Goal: Task Accomplishment & Management: Manage account settings

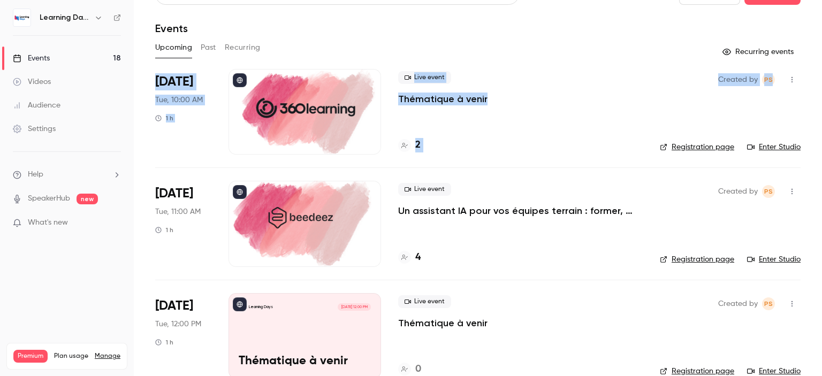
scroll to position [21, 0]
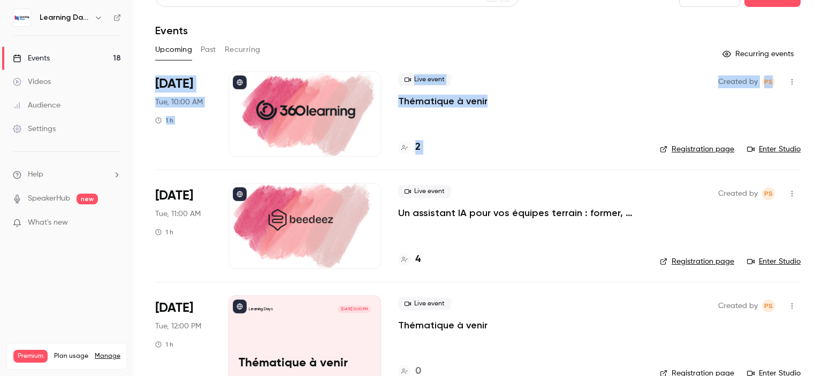
click at [822, 65] on main "Search for videos or events New video Schedule Events Upcoming Past Recurring R…" at bounding box center [478, 188] width 689 height 376
click at [579, 98] on div "Live event Thématique à venir" at bounding box center [520, 90] width 245 height 34
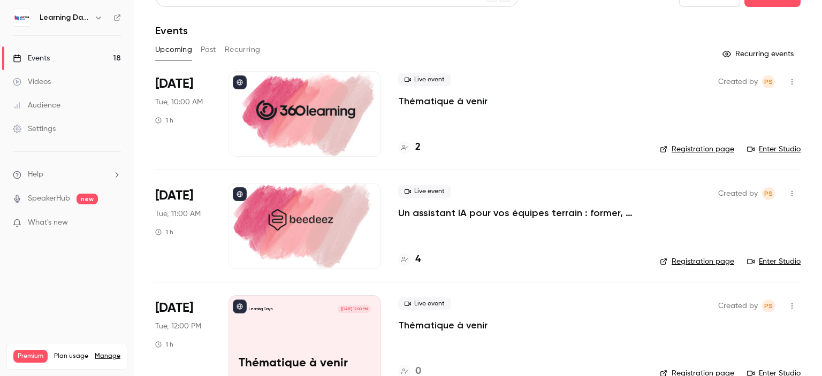
click at [458, 103] on p "Thématique à venir" at bounding box center [442, 101] width 89 height 13
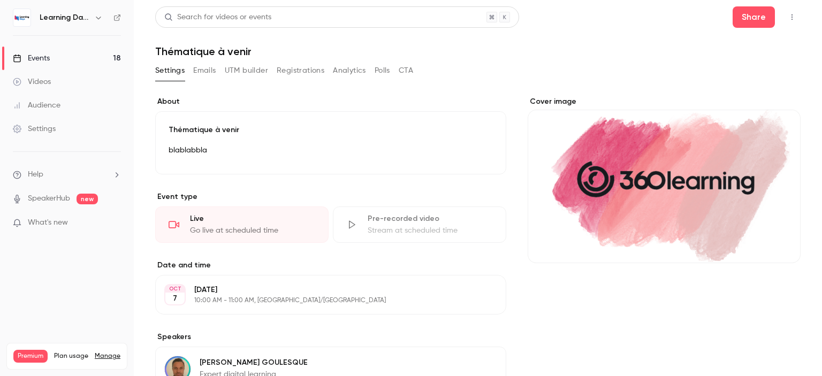
click at [55, 21] on h6 "Learning Days" at bounding box center [65, 17] width 50 height 11
click at [167, 69] on button "Settings" at bounding box center [169, 70] width 29 height 17
click at [173, 73] on button "Settings" at bounding box center [169, 70] width 29 height 17
click at [194, 73] on button "Emails" at bounding box center [204, 70] width 22 height 17
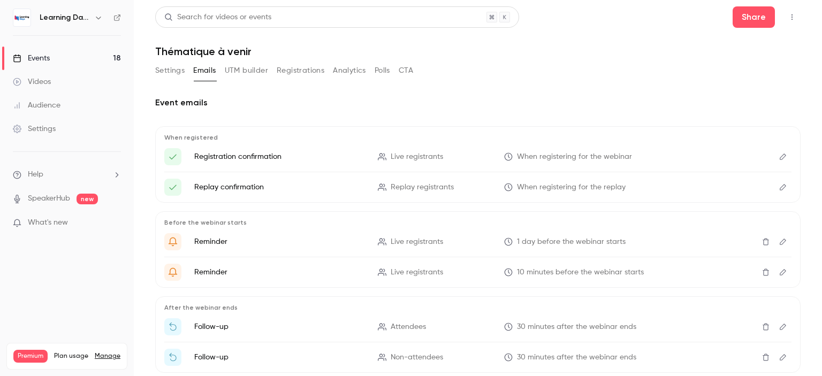
click at [46, 74] on link "Videos" at bounding box center [67, 82] width 134 height 24
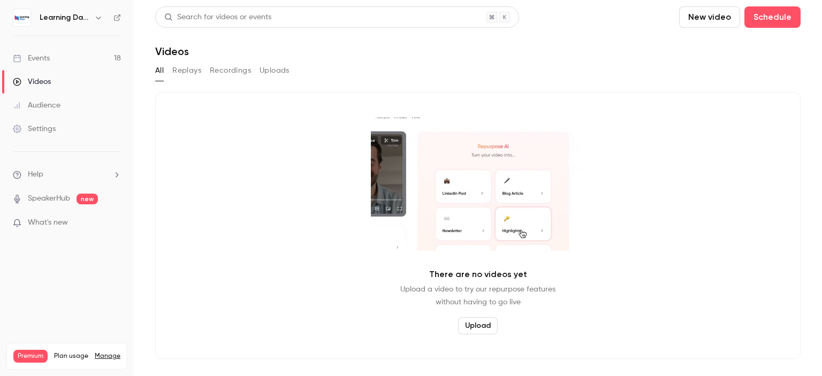
click at [48, 54] on div "Events" at bounding box center [31, 58] width 37 height 11
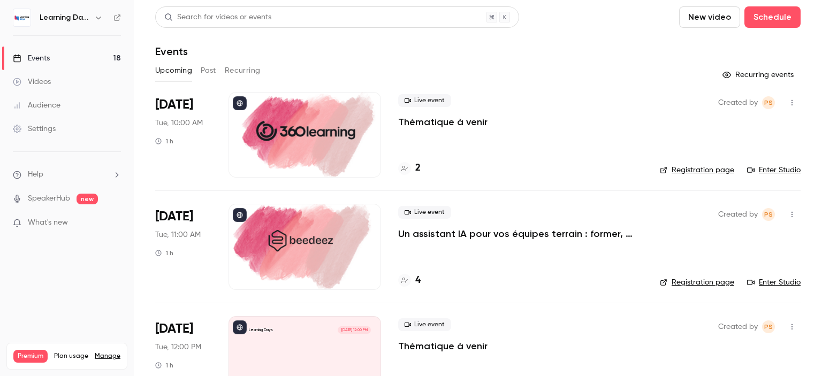
drag, startPoint x: 822, startPoint y: 59, endPoint x: 818, endPoint y: 49, distance: 11.3
click at [818, 49] on main "Search for videos or events New video Schedule Events Upcoming Past Recurring R…" at bounding box center [478, 188] width 689 height 376
click at [799, 51] on main "Search for videos or events New video Schedule Events Upcoming Past Recurring R…" at bounding box center [478, 188] width 689 height 376
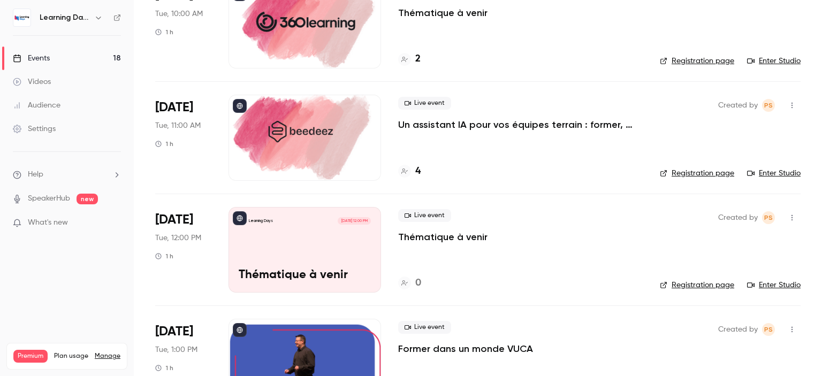
scroll to position [107, 0]
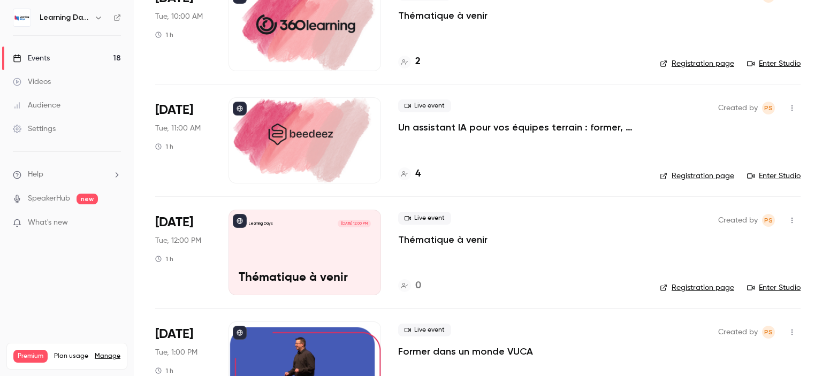
click at [118, 14] on icon at bounding box center [117, 17] width 7 height 7
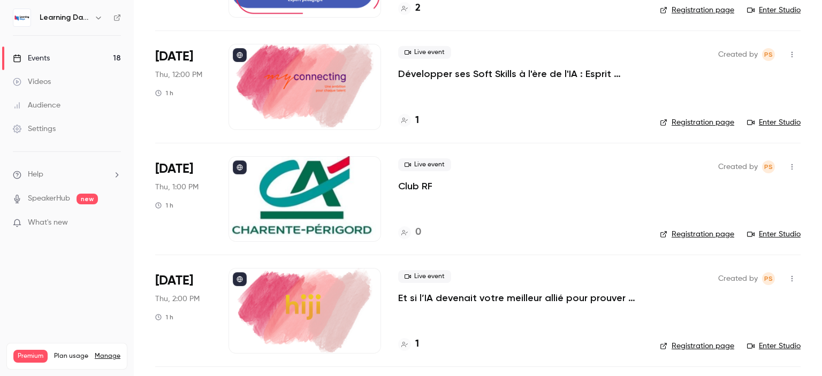
scroll to position [1627, 0]
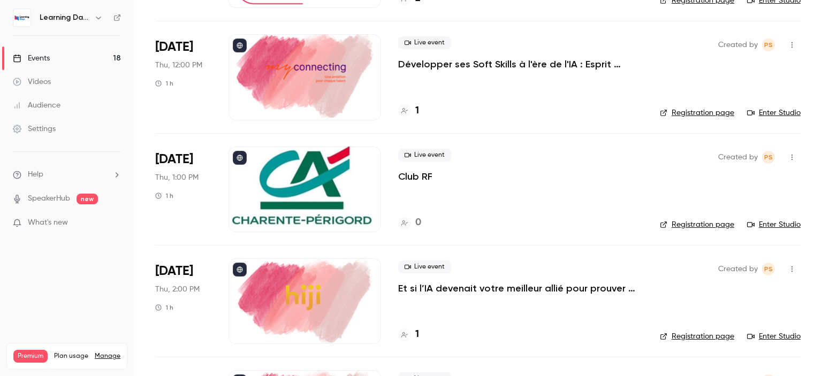
click at [345, 182] on div at bounding box center [305, 190] width 153 height 86
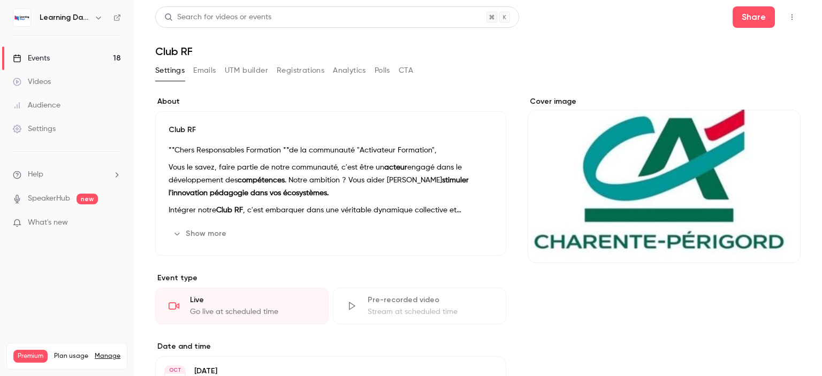
click at [395, 169] on strong "acteur" at bounding box center [395, 167] width 23 height 7
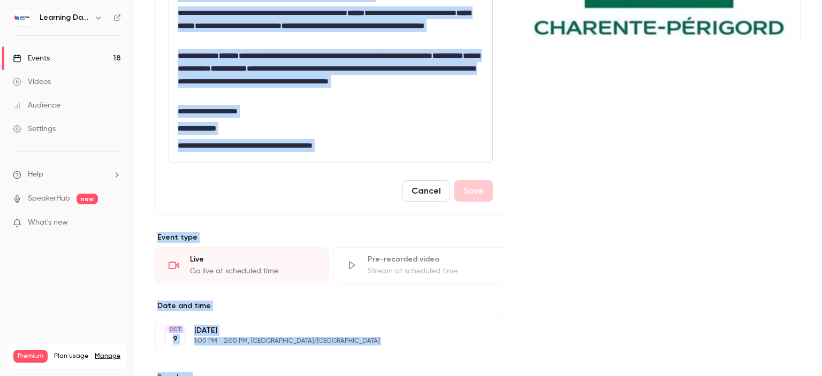
scroll to position [168, 0]
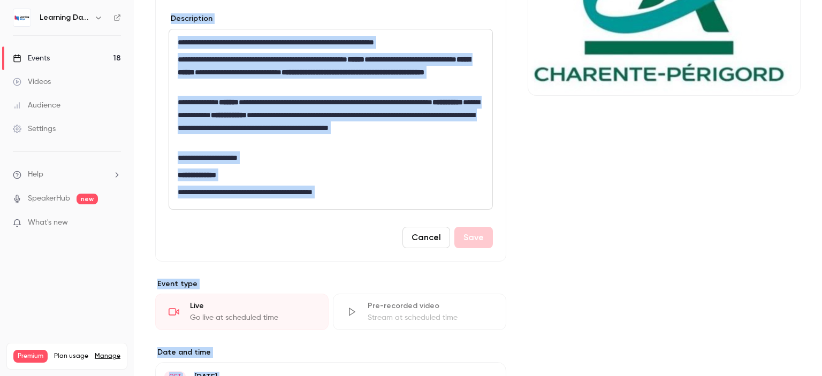
drag, startPoint x: 822, startPoint y: 54, endPoint x: 822, endPoint y: 101, distance: 46.6
click at [822, 101] on main "**********" at bounding box center [478, 188] width 689 height 376
click at [370, 169] on p "**********" at bounding box center [331, 175] width 306 height 13
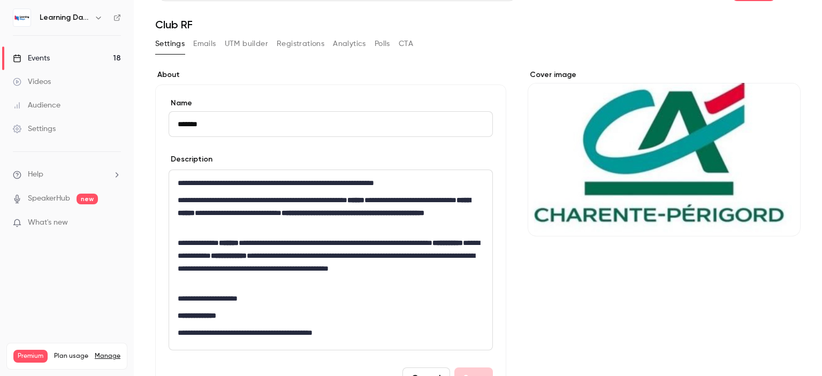
scroll to position [22, 0]
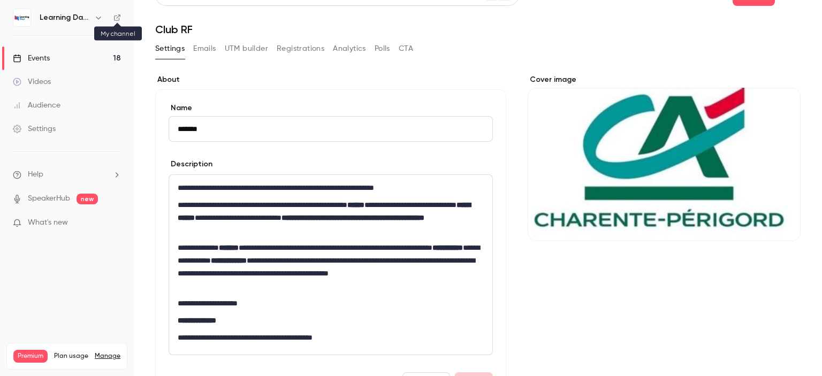
click at [118, 19] on icon at bounding box center [117, 17] width 7 height 7
click at [62, 21] on h6 "Learning Days" at bounding box center [65, 17] width 50 height 11
click at [62, 60] on link "Events 18" at bounding box center [67, 59] width 134 height 24
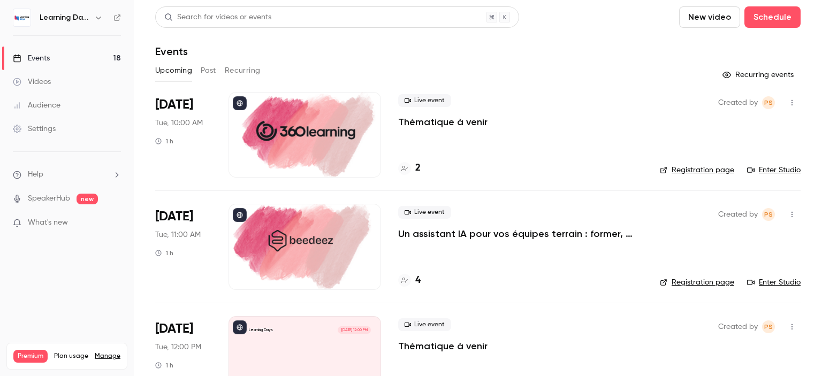
click at [471, 120] on p "Thématique à venir" at bounding box center [442, 122] width 89 height 13
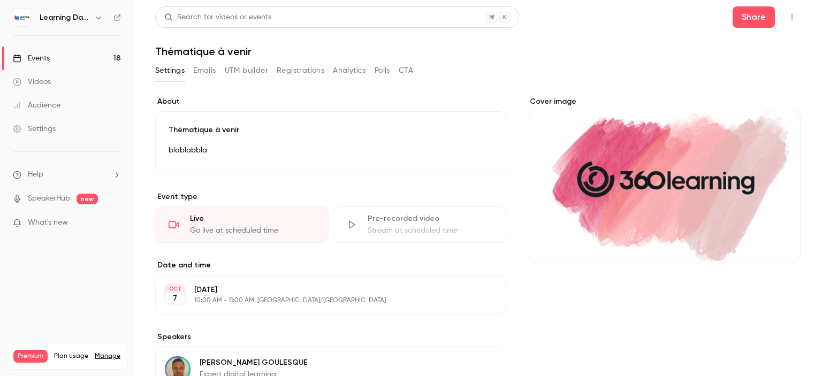
click at [252, 128] on p "Thématique à venir" at bounding box center [331, 130] width 324 height 11
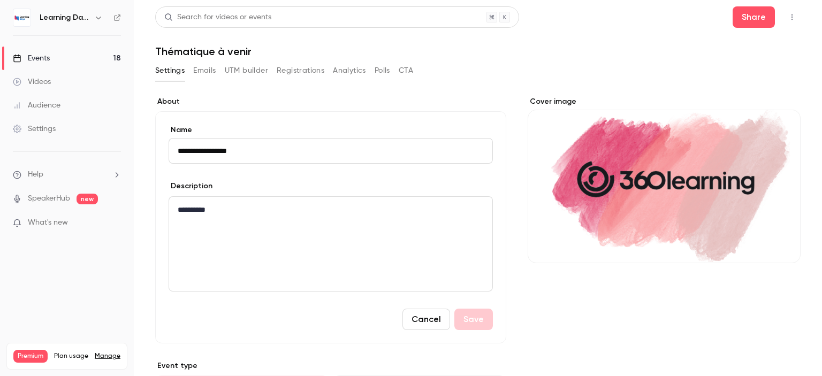
drag, startPoint x: 259, startPoint y: 148, endPoint x: 94, endPoint y: 140, distance: 164.6
click at [108, 143] on div "**********" at bounding box center [411, 188] width 822 height 376
type input "**********"
click at [469, 323] on button "Save" at bounding box center [474, 319] width 39 height 21
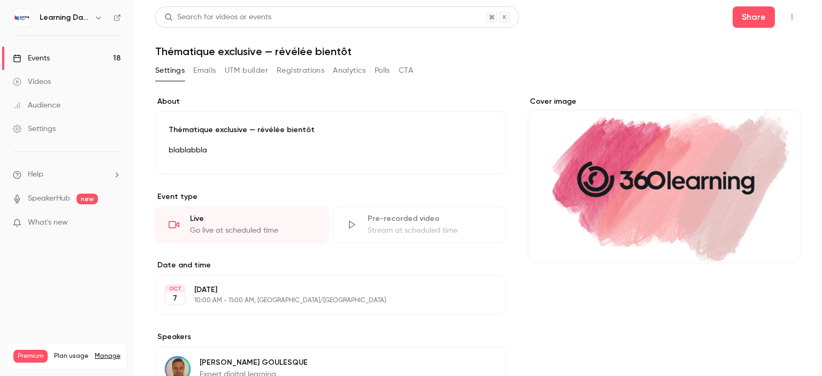
click at [237, 164] on div "Thématique exclusive — révélée bientôt blablabbla Edit" at bounding box center [330, 142] width 351 height 63
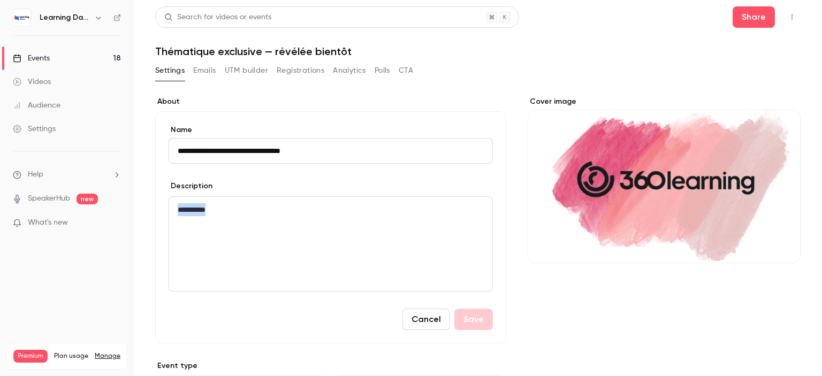
drag, startPoint x: 236, startPoint y: 203, endPoint x: 104, endPoint y: 183, distance: 133.2
click at [104, 183] on div "**********" at bounding box center [411, 188] width 822 height 376
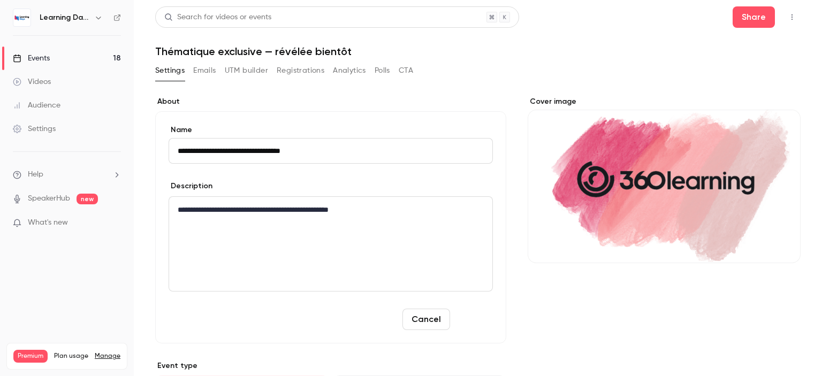
click at [461, 322] on button "Save" at bounding box center [474, 319] width 39 height 21
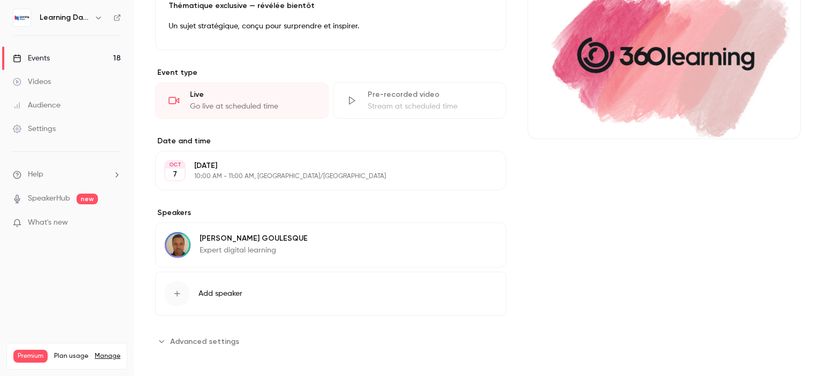
scroll to position [129, 0]
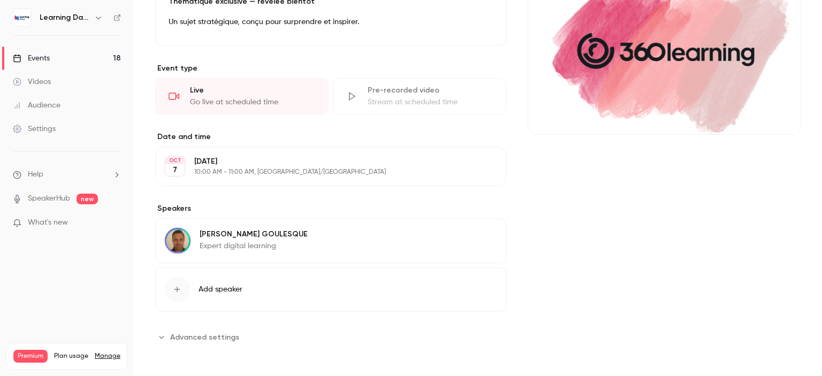
drag, startPoint x: 822, startPoint y: 134, endPoint x: 822, endPoint y: 255, distance: 121.0
click at [822, 255] on main "**********" at bounding box center [478, 188] width 689 height 376
click at [338, 243] on div "[PERSON_NAME] Expert digital learning Edit" at bounding box center [330, 240] width 351 height 45
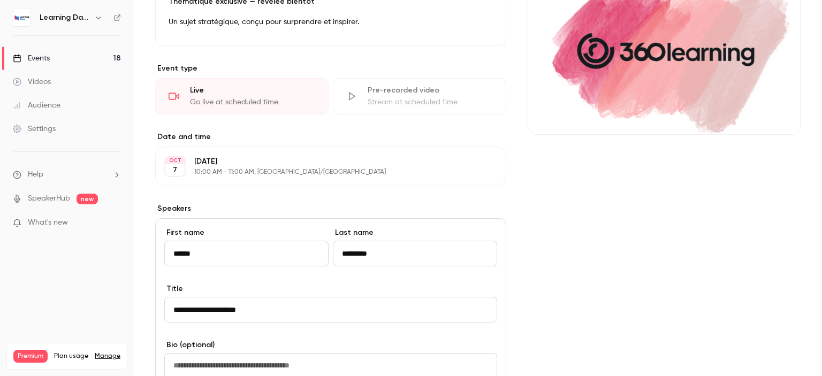
click at [812, 164] on main "**********" at bounding box center [478, 188] width 689 height 376
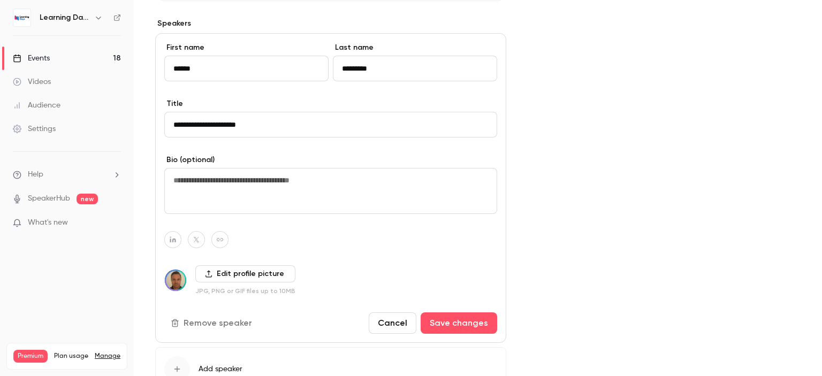
scroll to position [337, 0]
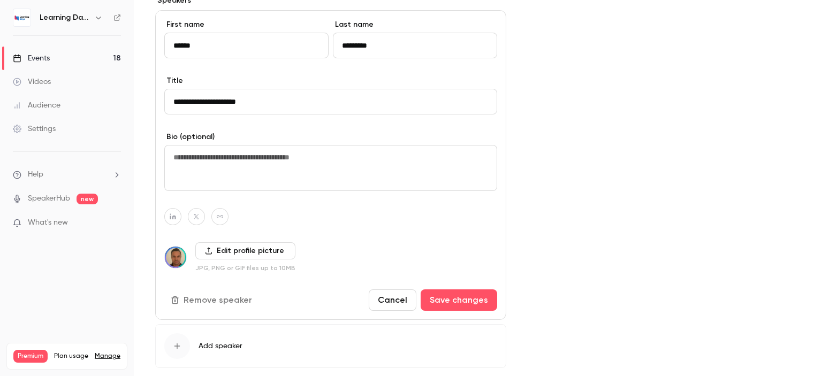
drag, startPoint x: 822, startPoint y: 150, endPoint x: 822, endPoint y: 247, distance: 96.9
click at [822, 247] on main "**********" at bounding box center [478, 188] width 689 height 376
click at [229, 300] on button "Remove speaker" at bounding box center [212, 300] width 96 height 21
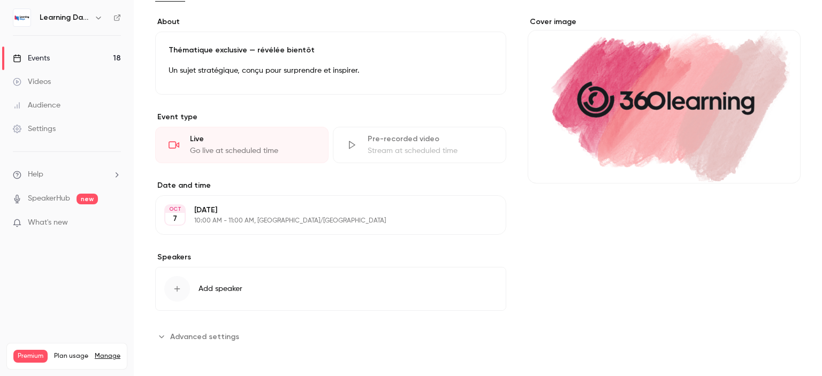
scroll to position [0, 0]
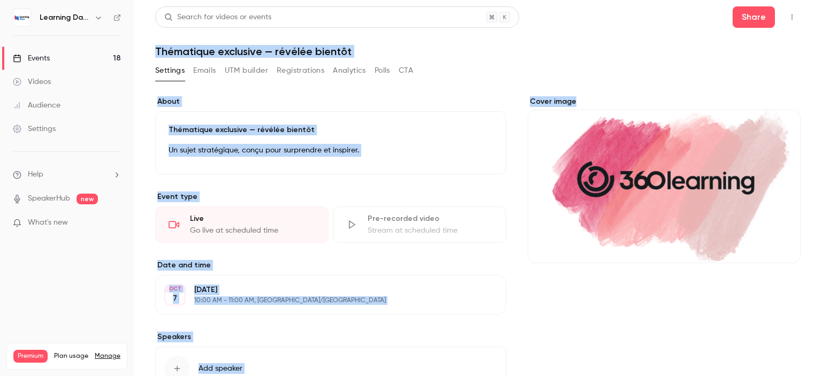
drag, startPoint x: 822, startPoint y: 147, endPoint x: 795, endPoint y: -65, distance: 213.3
click at [795, 0] on html "**********" at bounding box center [411, 230] width 822 height 460
click at [62, 62] on link "Events 18" at bounding box center [67, 59] width 134 height 24
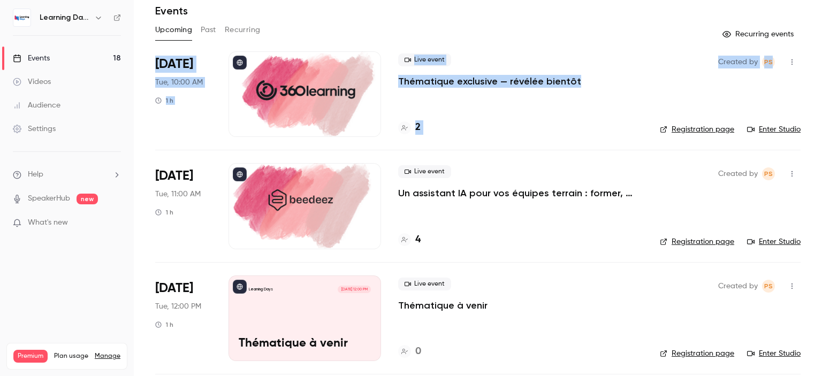
scroll to position [21, 0]
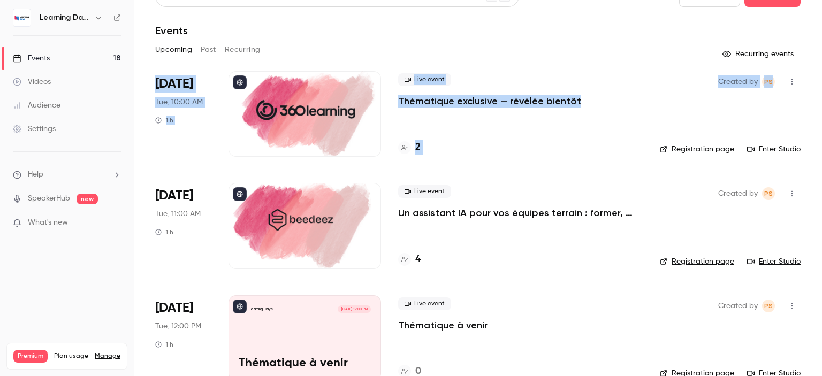
drag, startPoint x: 822, startPoint y: 62, endPoint x: 785, endPoint y: 52, distance: 37.5
click at [821, 65] on main "Search for videos or events New video Schedule Events Upcoming Past Recurring R…" at bounding box center [478, 188] width 689 height 376
click at [546, 101] on p "Thématique exclusive — révélée bientôt" at bounding box center [489, 101] width 183 height 13
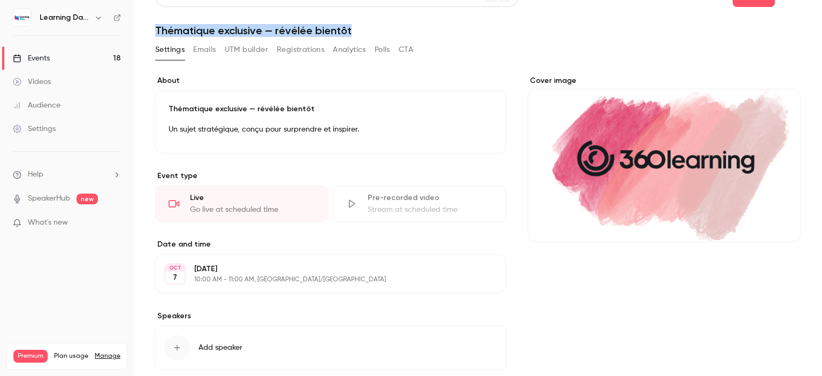
drag, startPoint x: 381, startPoint y: 24, endPoint x: 152, endPoint y: 34, distance: 229.9
click at [152, 34] on main "**********" at bounding box center [478, 188] width 689 height 376
copy h1 "Thématique exclusive — révélée bientôt"
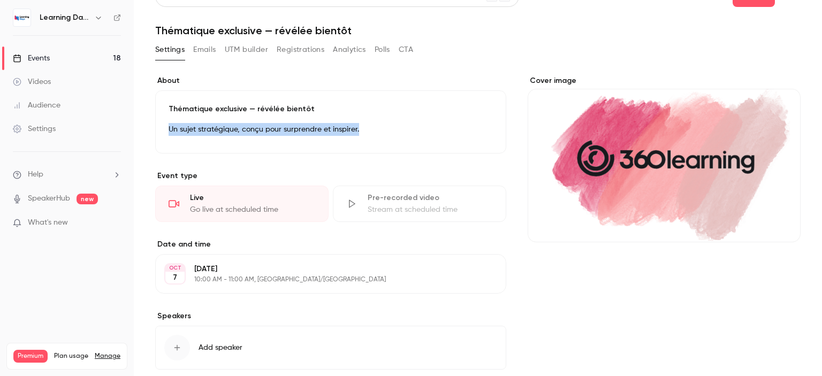
drag, startPoint x: 402, startPoint y: 130, endPoint x: 152, endPoint y: 124, distance: 249.6
click at [152, 124] on main "**********" at bounding box center [478, 188] width 689 height 376
copy p "Un sujet stratégique, conçu pour surprendre et inspirer."
click at [70, 62] on link "Events 18" at bounding box center [67, 59] width 134 height 24
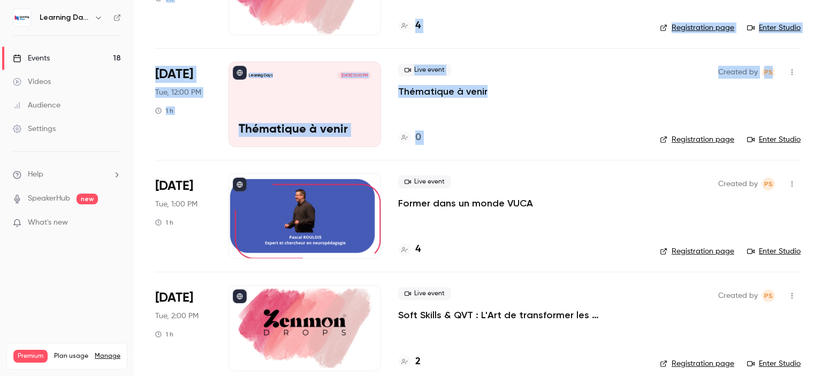
scroll to position [253, 0]
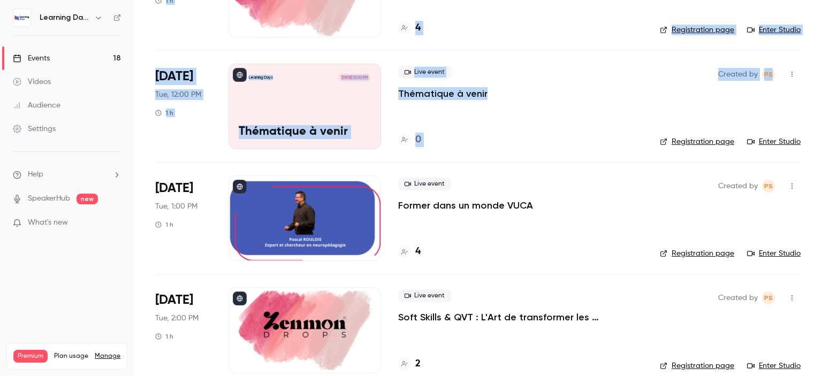
drag, startPoint x: 822, startPoint y: 47, endPoint x: 822, endPoint y: 90, distance: 43.4
click at [822, 90] on main "Search for videos or events New video Schedule Events Upcoming Past Recurring R…" at bounding box center [478, 188] width 689 height 376
click at [465, 94] on p "Thématique à venir" at bounding box center [442, 93] width 89 height 13
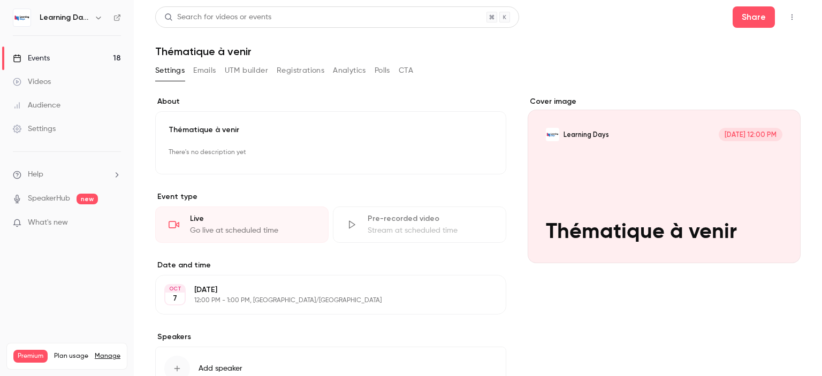
click at [311, 129] on p "Thématique à venir" at bounding box center [331, 130] width 324 height 11
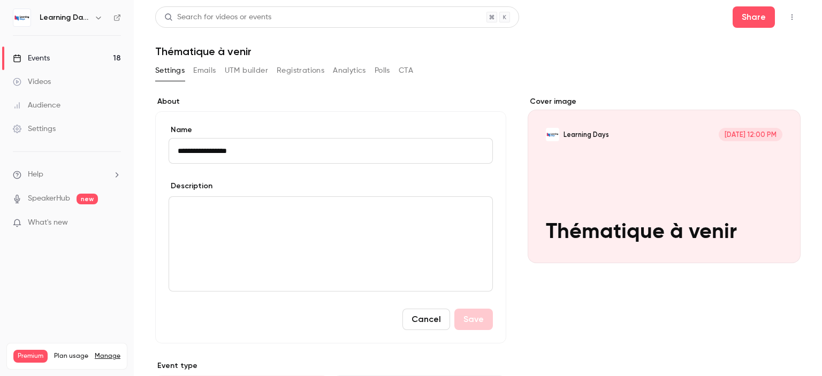
click at [273, 211] on p "editor" at bounding box center [331, 209] width 306 height 13
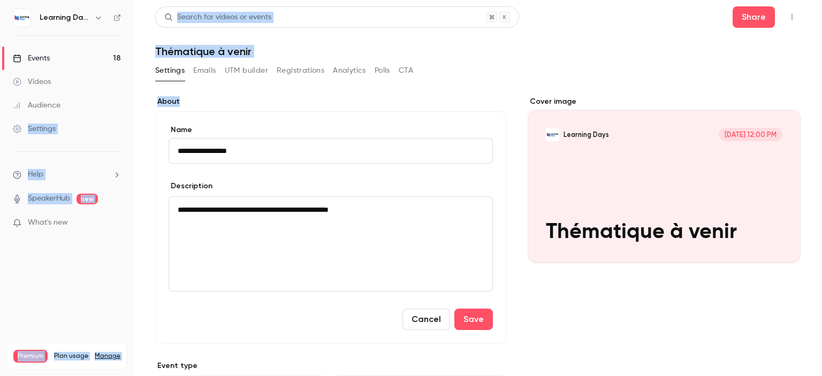
drag, startPoint x: 272, startPoint y: 137, endPoint x: 0, endPoint y: 128, distance: 272.1
click at [0, 128] on div "**********" at bounding box center [411, 188] width 822 height 376
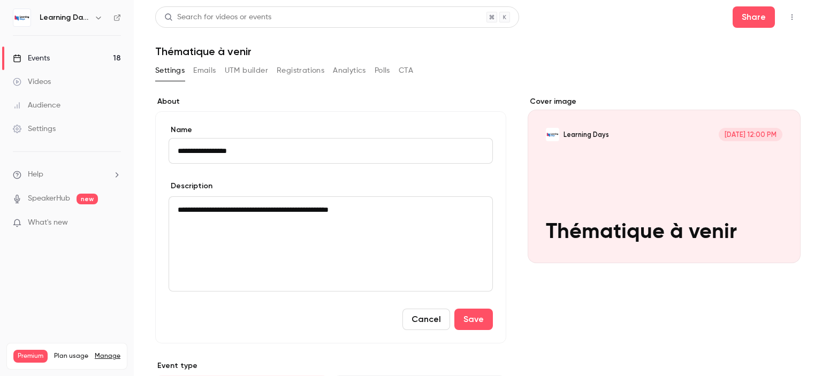
drag, startPoint x: 290, startPoint y: 148, endPoint x: 55, endPoint y: 164, distance: 236.1
click at [55, 164] on div "**********" at bounding box center [411, 188] width 822 height 376
paste input "**********"
type input "**********"
click at [467, 321] on button "Save" at bounding box center [474, 319] width 39 height 21
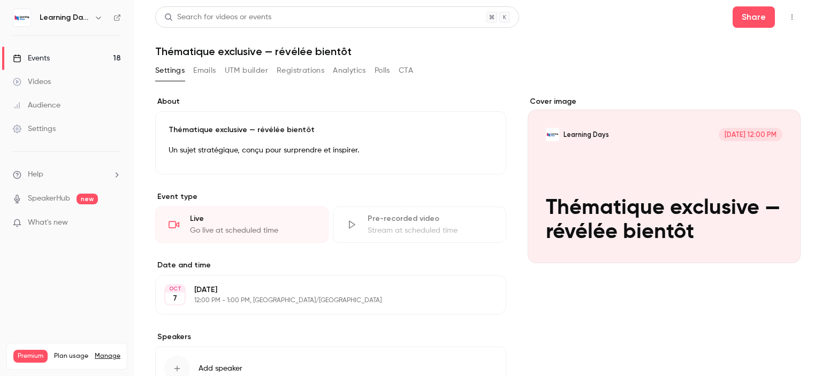
click at [81, 60] on link "Events 18" at bounding box center [67, 59] width 134 height 24
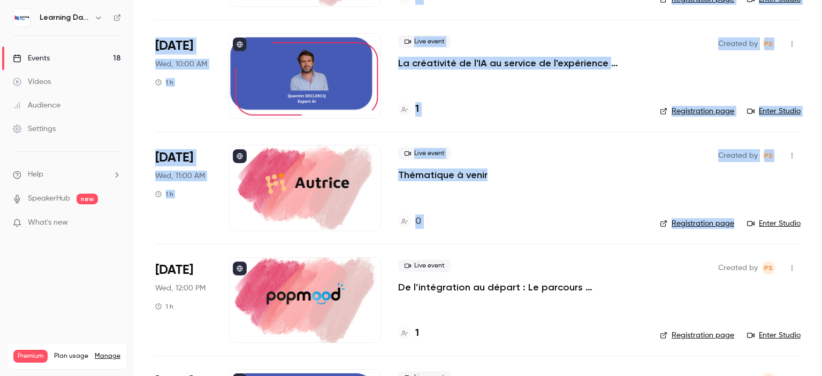
scroll to position [752, 0]
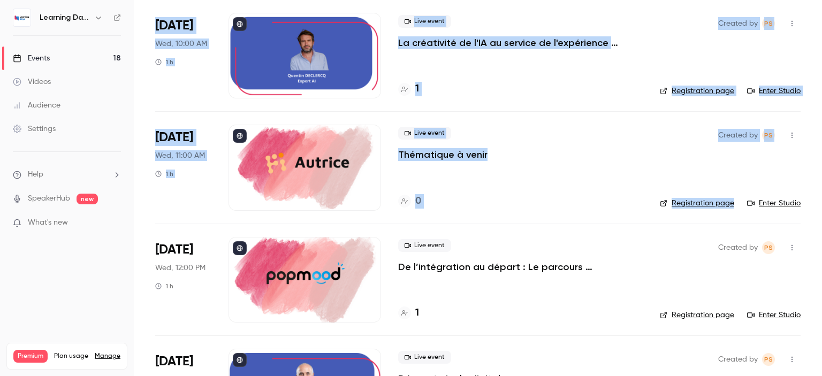
drag, startPoint x: 822, startPoint y: 63, endPoint x: 822, endPoint y: 192, distance: 128.5
click at [822, 192] on main "Search for videos or events New video Schedule Events Upcoming Past Recurring R…" at bounding box center [478, 188] width 689 height 376
click at [560, 157] on div "Live event Thématique à venir" at bounding box center [520, 144] width 245 height 34
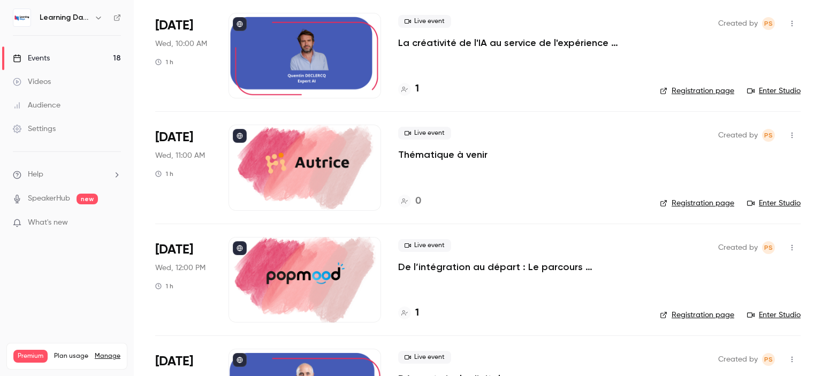
click at [350, 163] on div at bounding box center [305, 168] width 153 height 86
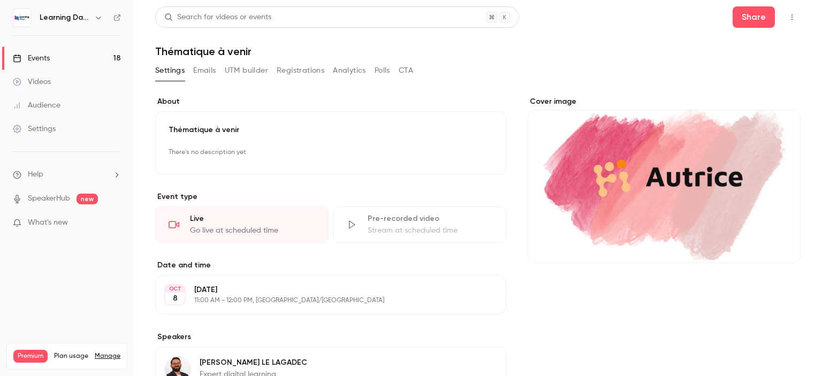
drag, startPoint x: 306, startPoint y: 126, endPoint x: 290, endPoint y: 124, distance: 15.6
click at [290, 125] on p "Thématique à venir" at bounding box center [331, 130] width 324 height 11
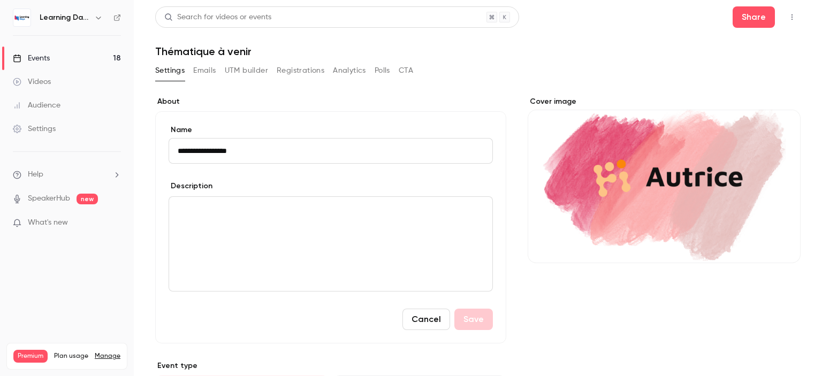
drag, startPoint x: 258, startPoint y: 147, endPoint x: 67, endPoint y: 143, distance: 191.2
click at [67, 143] on div "**********" at bounding box center [411, 188] width 822 height 376
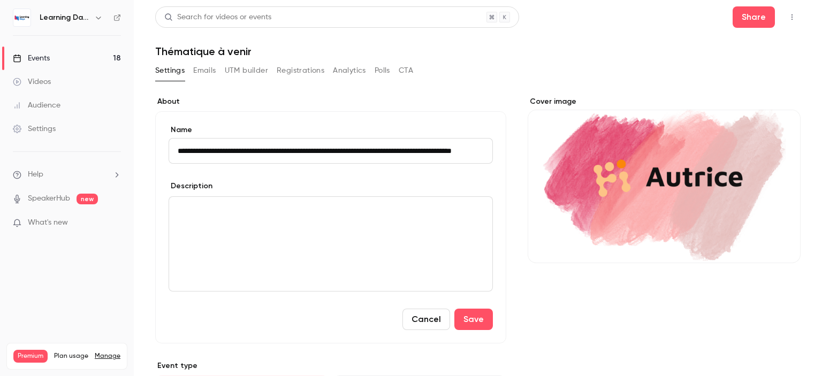
scroll to position [0, 46]
type input "**********"
click at [314, 191] on div "Description" at bounding box center [331, 187] width 324 height 13
click at [297, 201] on div "editor" at bounding box center [330, 244] width 323 height 94
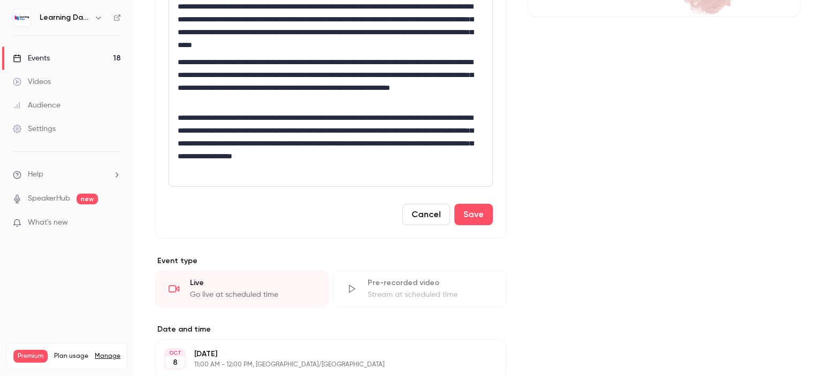
drag, startPoint x: 822, startPoint y: 160, endPoint x: 821, endPoint y: 285, distance: 125.8
click at [821, 285] on main "**********" at bounding box center [478, 188] width 689 height 376
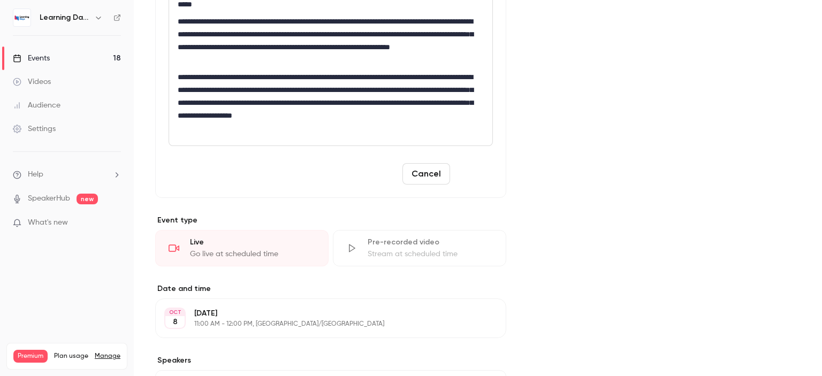
click at [470, 178] on button "Save" at bounding box center [474, 173] width 39 height 21
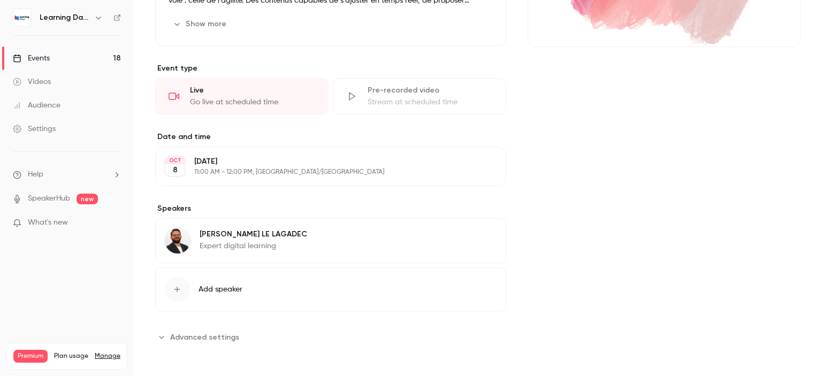
scroll to position [0, 0]
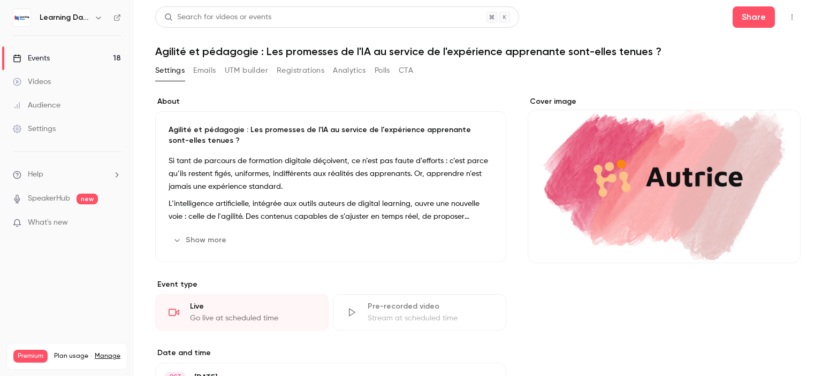
click at [120, 14] on icon at bounding box center [117, 17] width 7 height 7
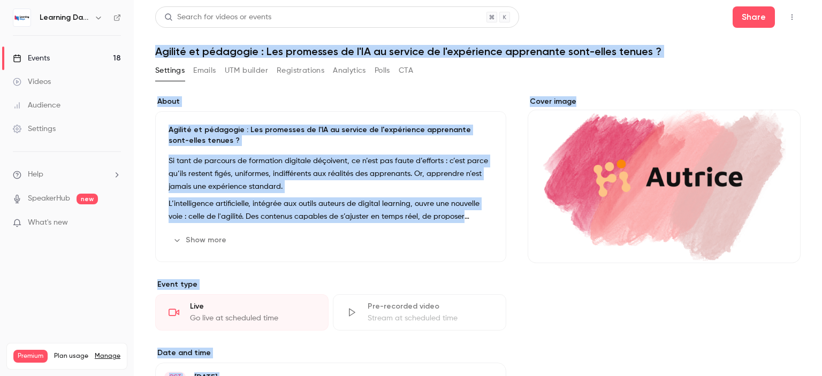
drag, startPoint x: 822, startPoint y: 102, endPoint x: 814, endPoint y: 2, distance: 100.4
click at [814, 2] on main "Search for videos or events Share Agilité et pédagogie : Les promesses de l'IA …" at bounding box center [478, 188] width 689 height 376
